Goal: Transaction & Acquisition: Purchase product/service

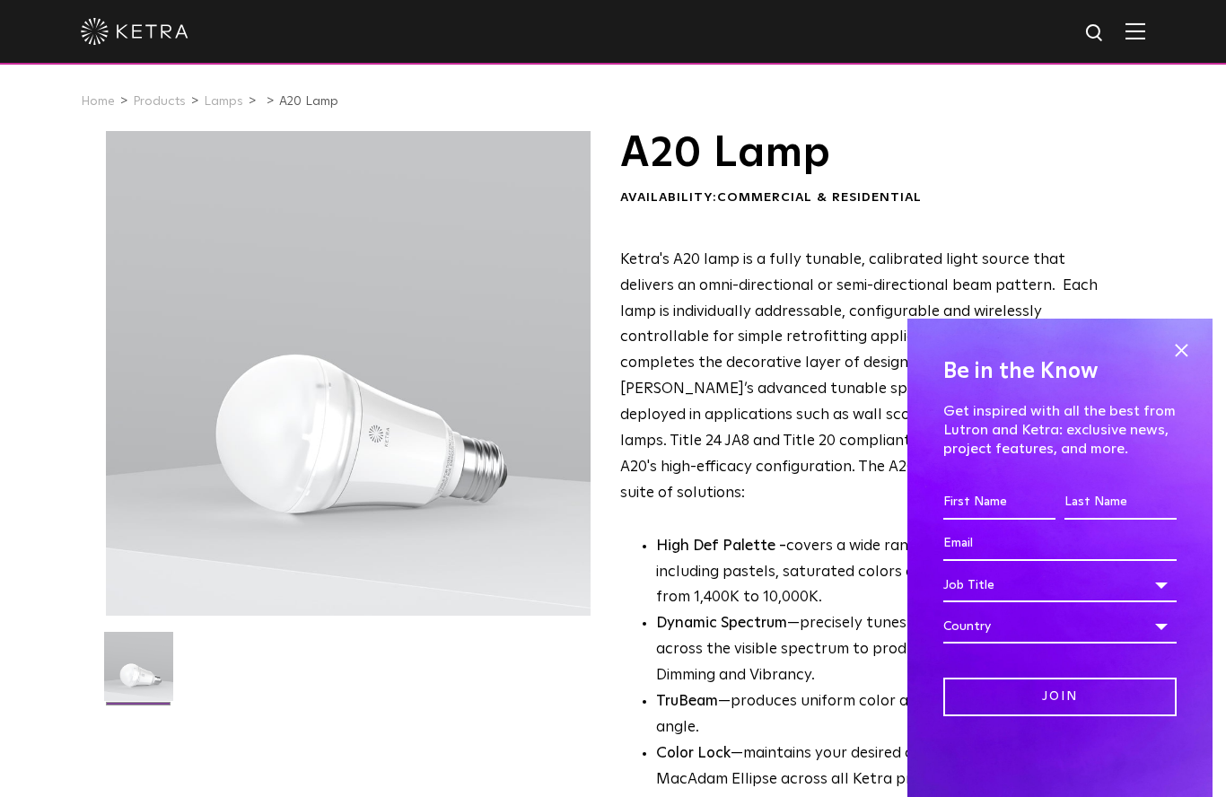
click at [1189, 341] on span at bounding box center [1181, 350] width 27 height 27
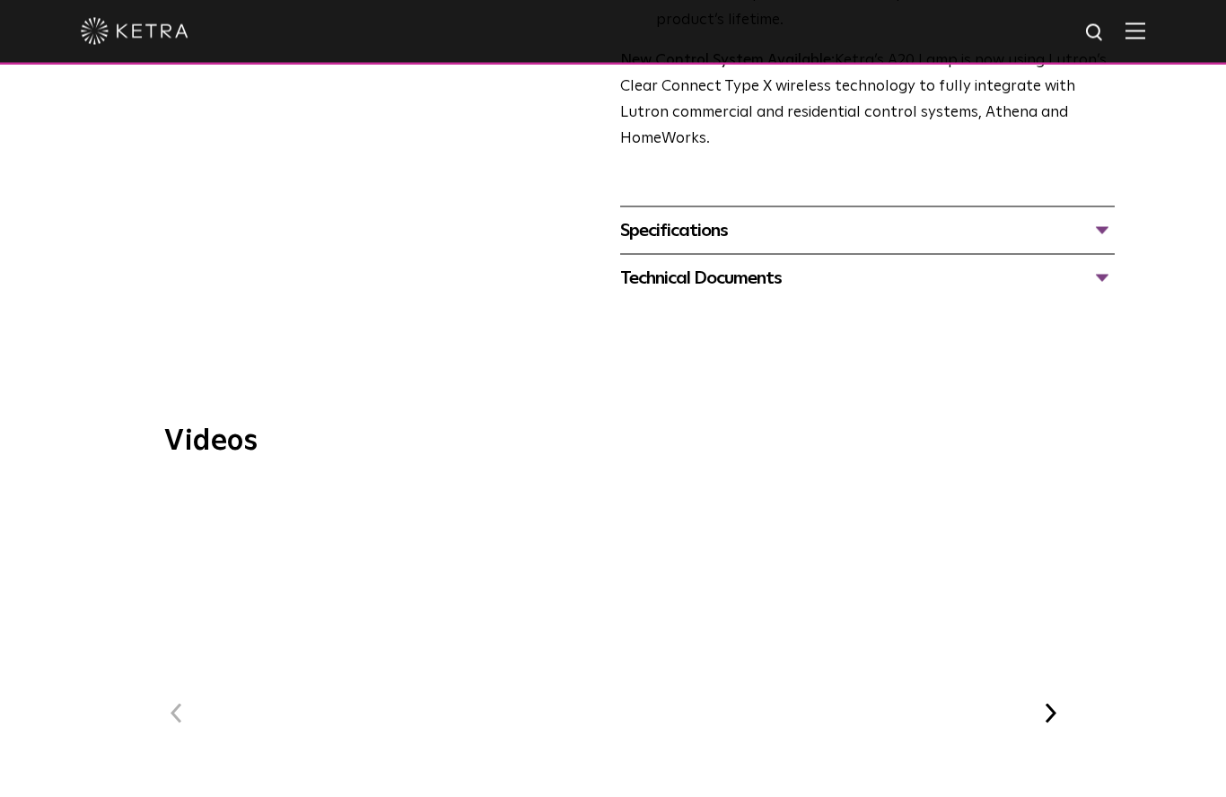
scroll to position [786, 0]
click at [615, 587] on span "WELL Certified: Delos HQ" at bounding box center [613, 729] width 604 height 495
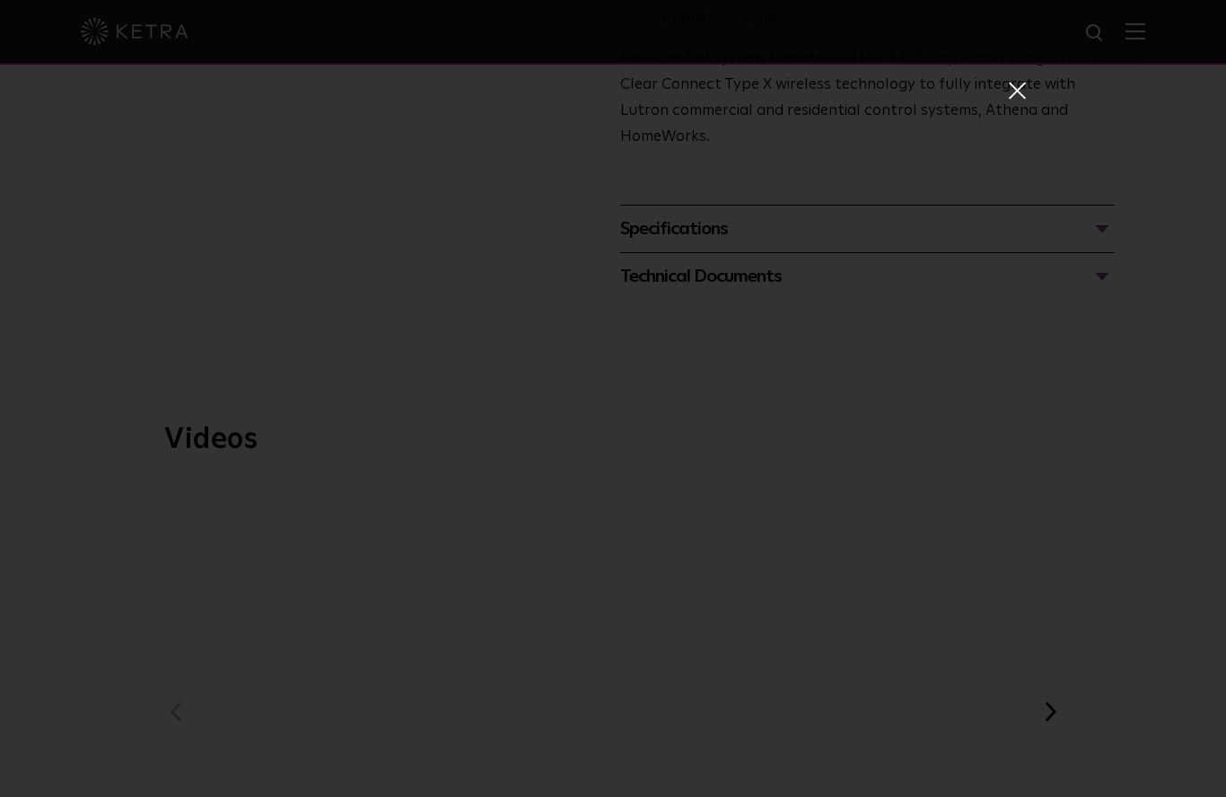
click at [1011, 99] on span at bounding box center [1016, 95] width 20 height 29
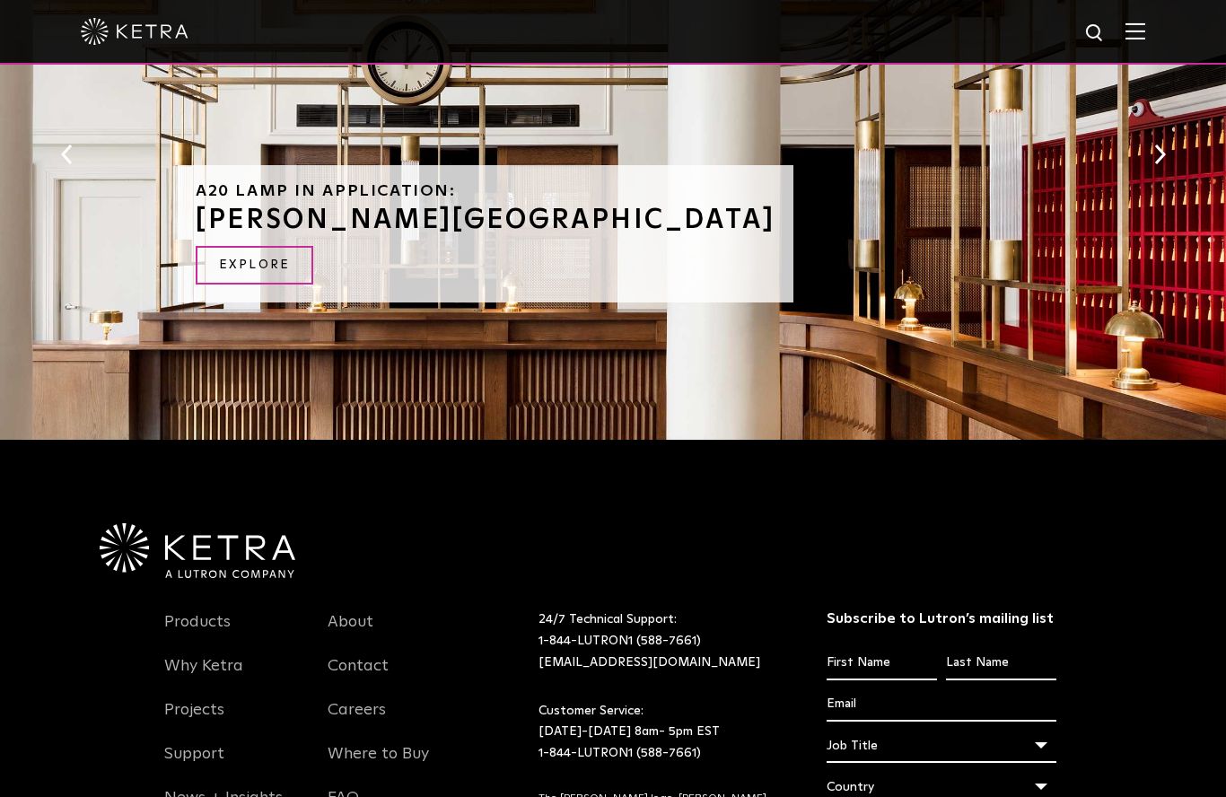
scroll to position [2049, 0]
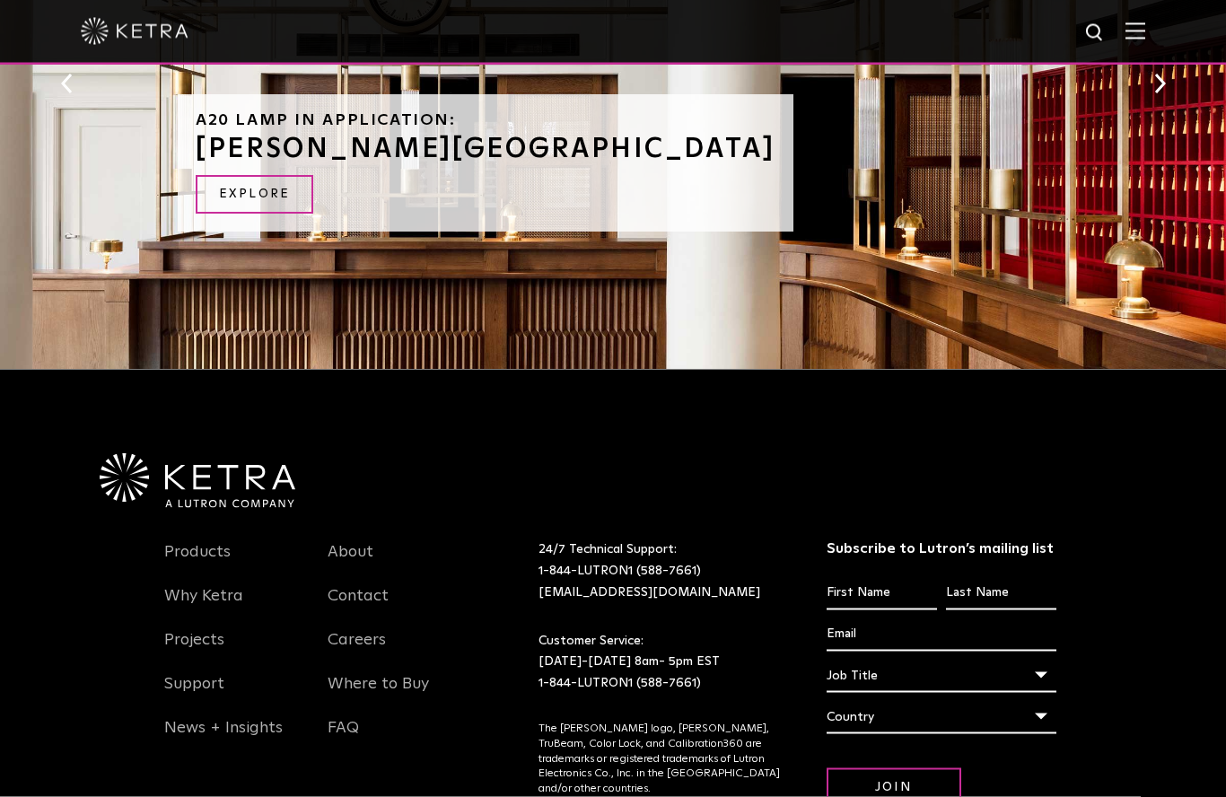
click at [398, 674] on link "Where to Buy" at bounding box center [378, 694] width 101 height 41
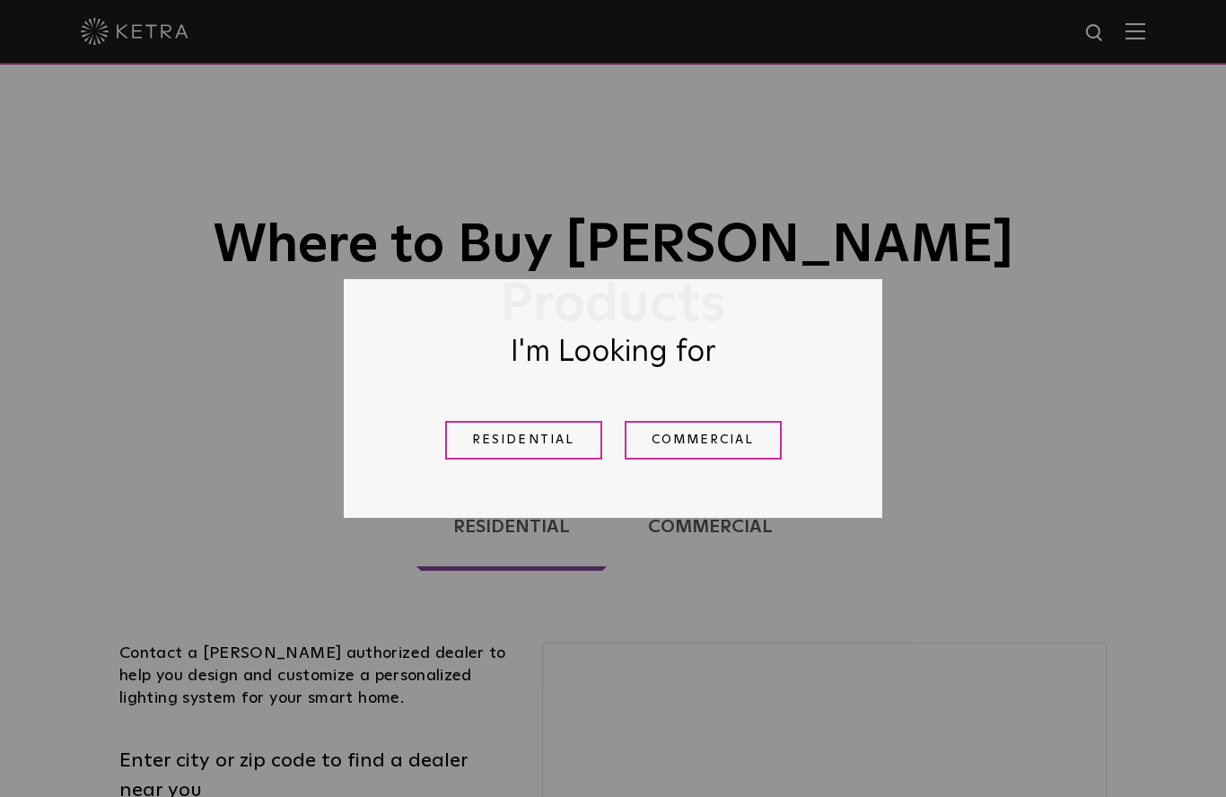
click at [533, 433] on link "Residential" at bounding box center [523, 440] width 157 height 39
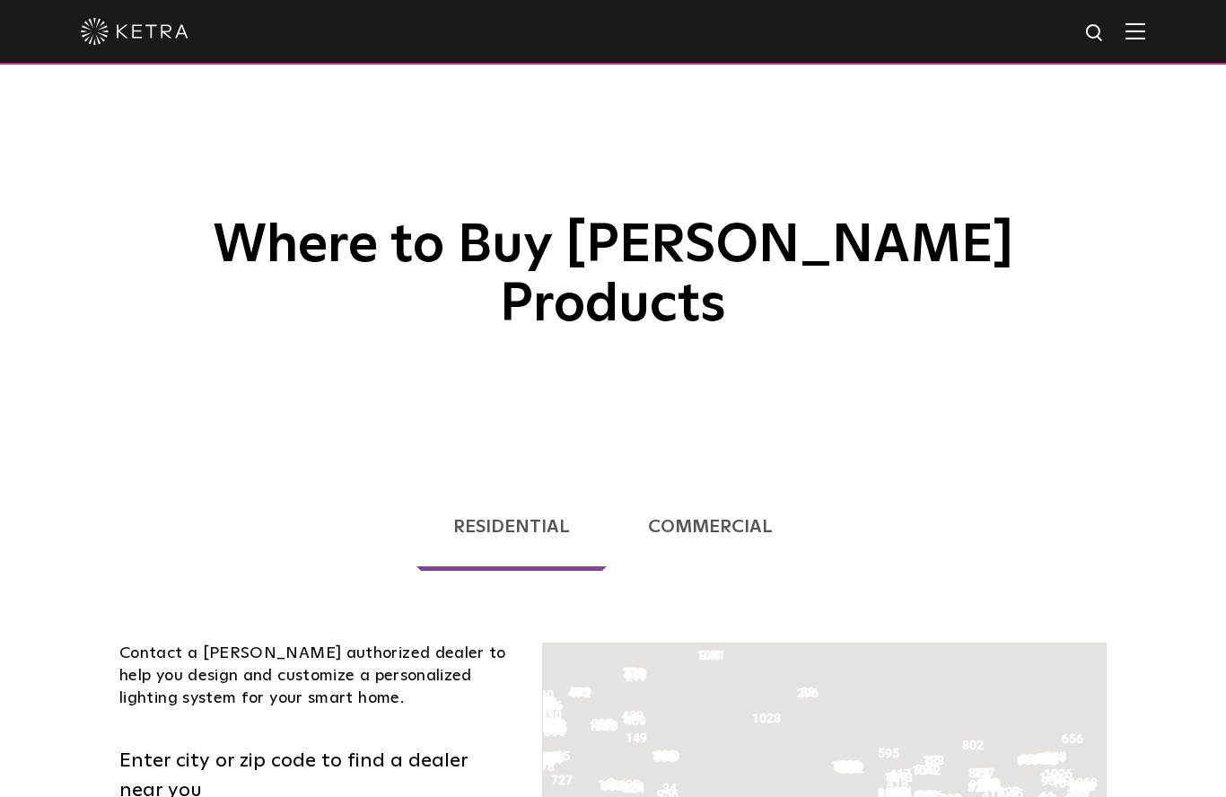
scroll to position [458, 0]
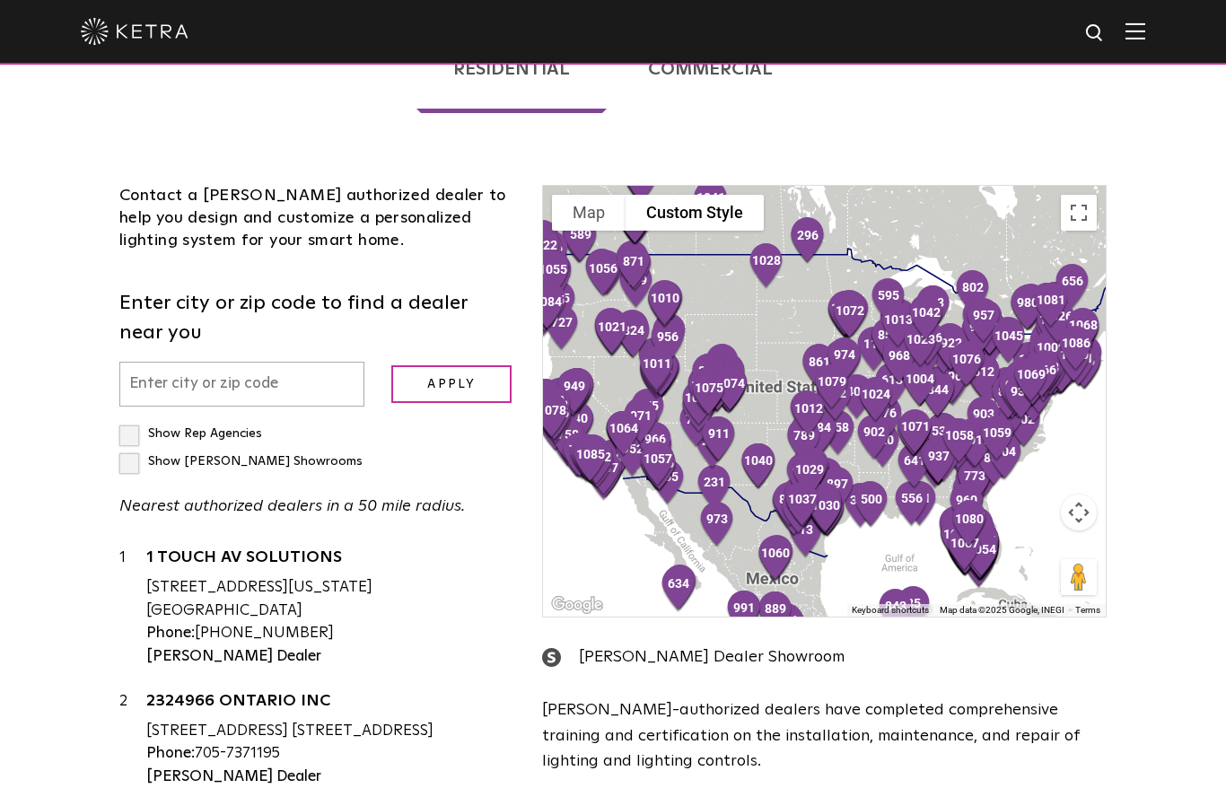
click at [172, 375] on input "text" at bounding box center [241, 385] width 245 height 46
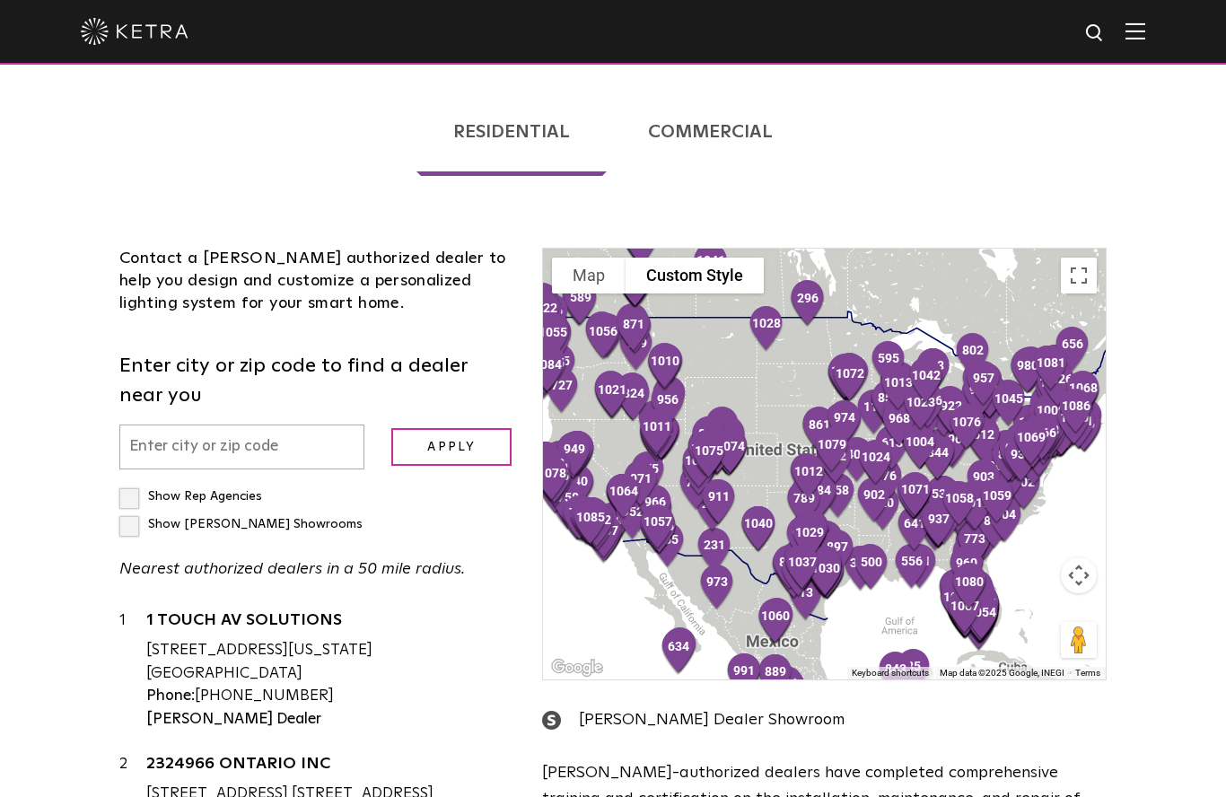
click at [151, 425] on input "text" at bounding box center [241, 448] width 245 height 46
type input "61866"
click at [458, 429] on input "Apply" at bounding box center [451, 448] width 120 height 39
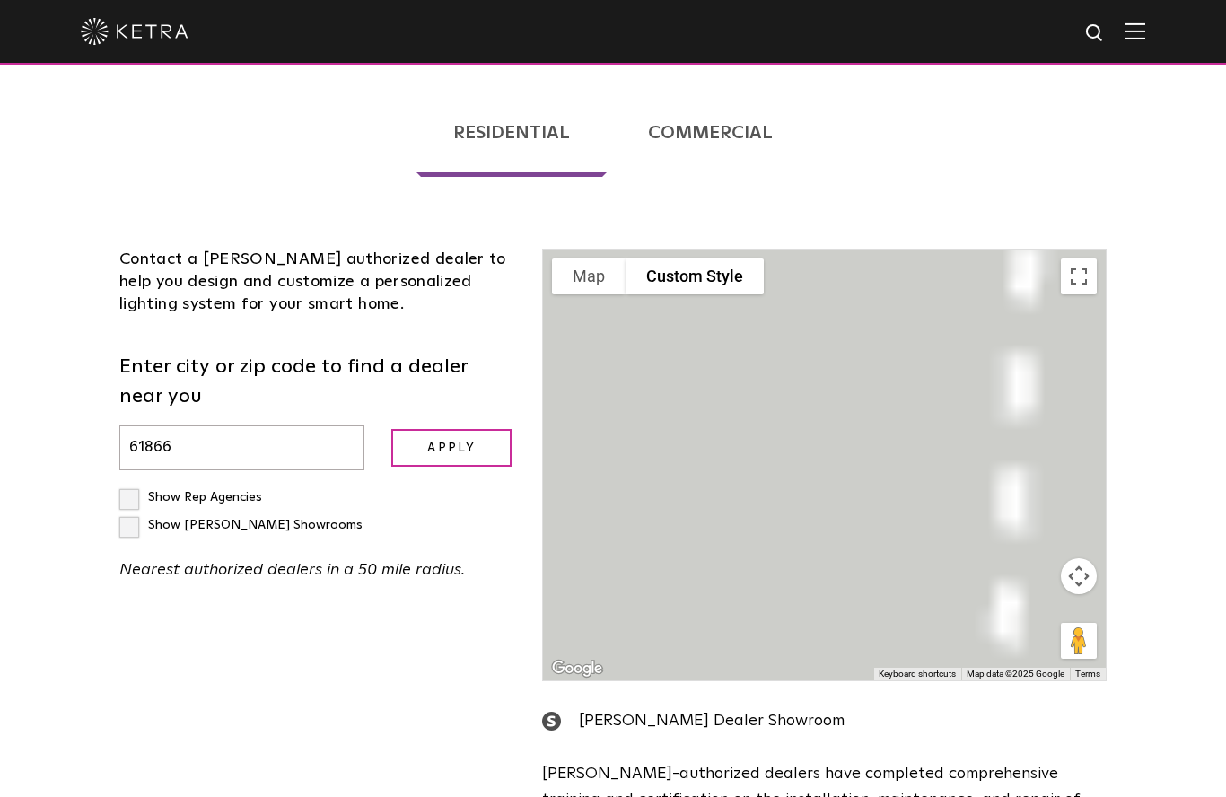
scroll to position [395, 0]
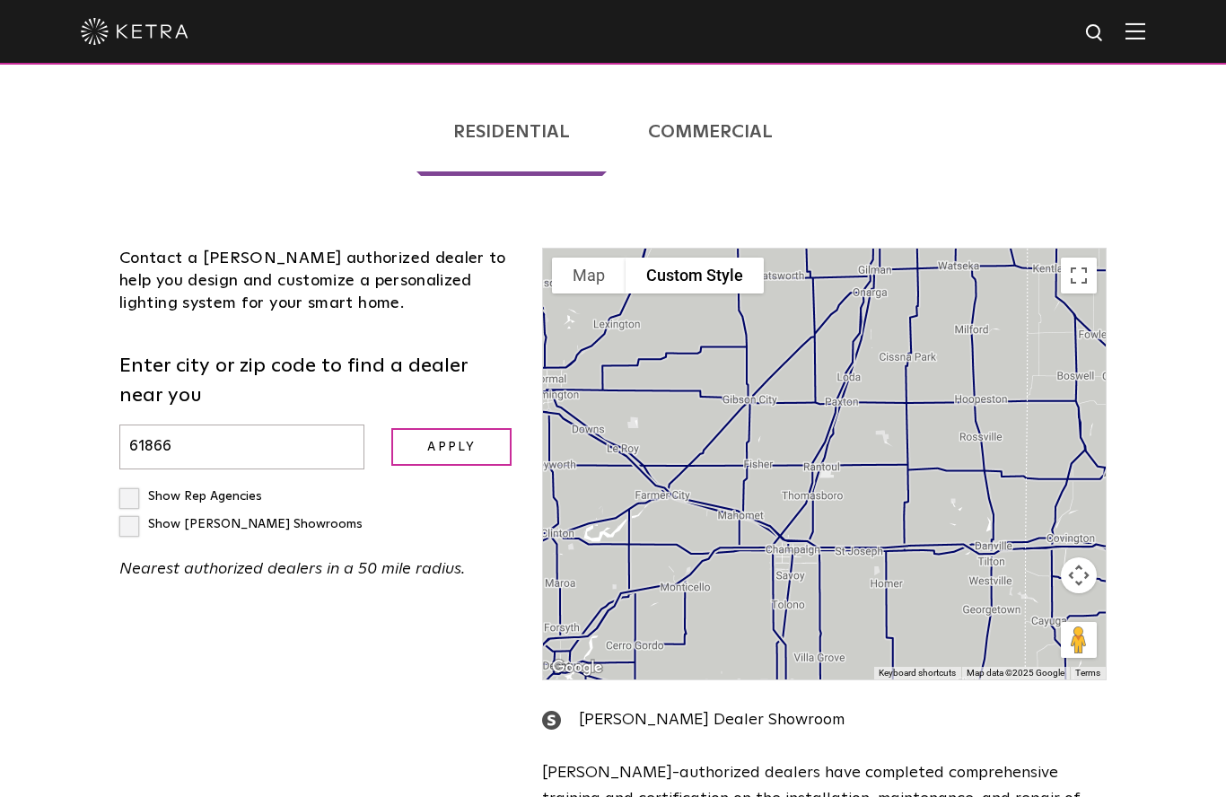
click at [131, 490] on label "Show Rep Agencies" at bounding box center [190, 496] width 143 height 13
click at [131, 483] on input "Show Rep Agencies" at bounding box center [125, 489] width 12 height 12
checkbox input "true"
click at [451, 428] on input "Apply" at bounding box center [451, 447] width 120 height 39
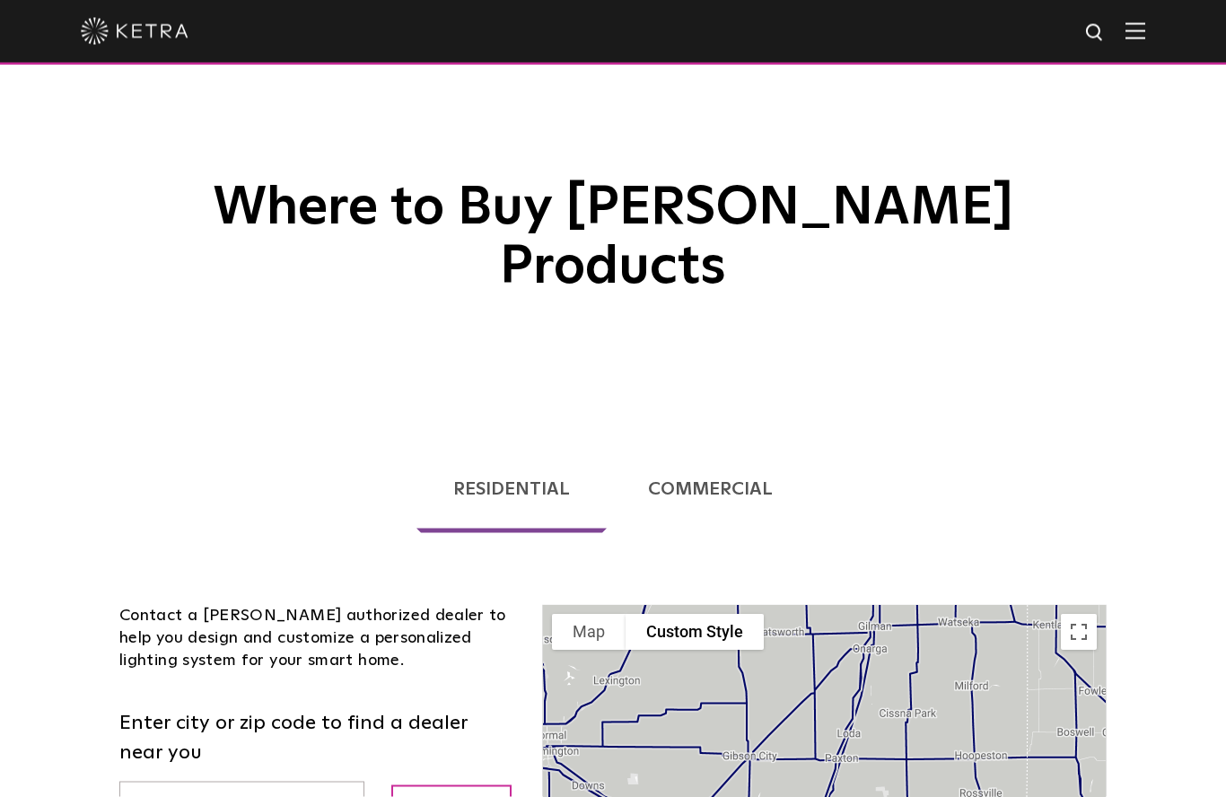
scroll to position [0, 0]
